Goal: Information Seeking & Learning: Find specific fact

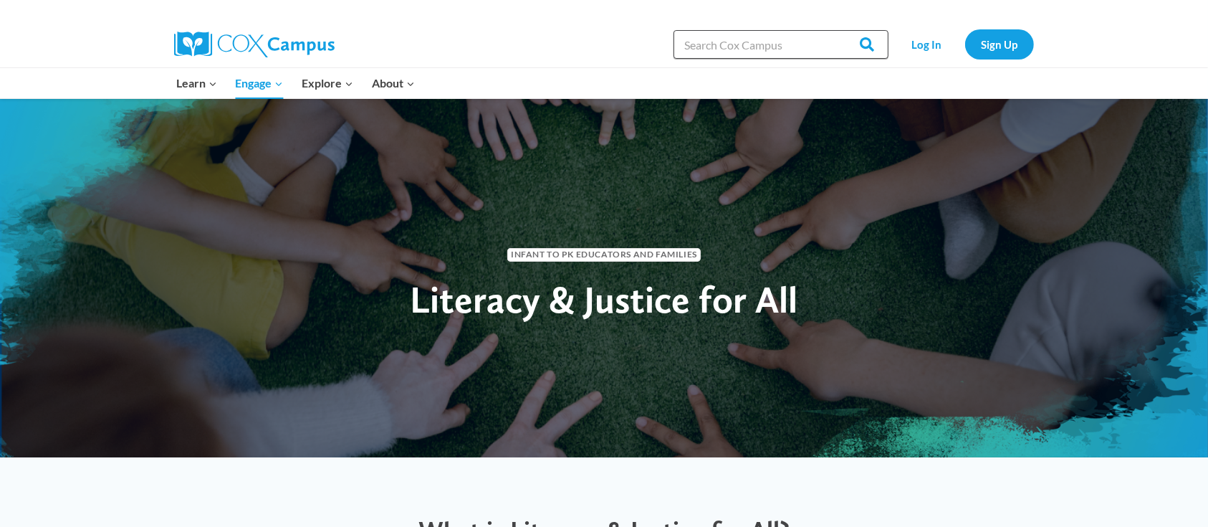
click at [775, 49] on input "Search in [URL][DOMAIN_NAME]" at bounding box center [780, 44] width 215 height 29
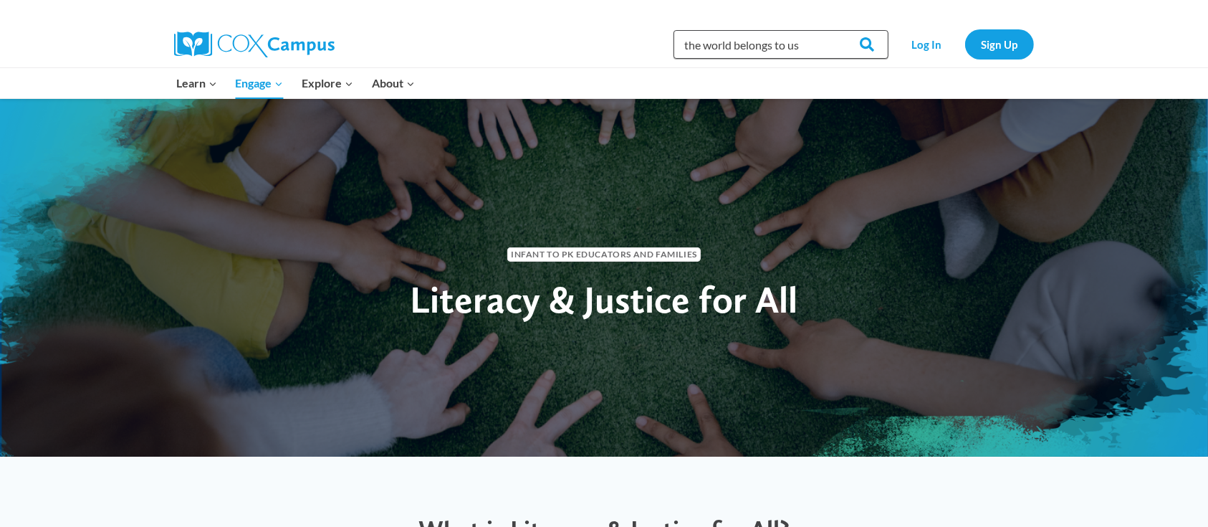
type input "the world belongs to us"
click at [832, 30] on input "Search" at bounding box center [860, 44] width 56 height 29
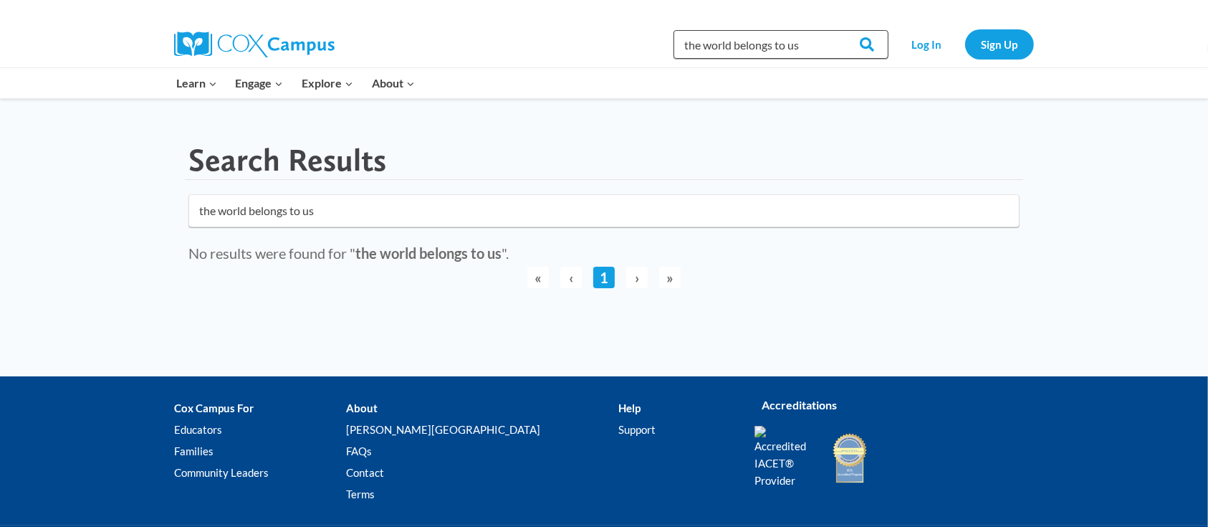
click at [806, 49] on input "the world belongs to us" at bounding box center [780, 44] width 215 height 29
